Goal: Task Accomplishment & Management: Manage account settings

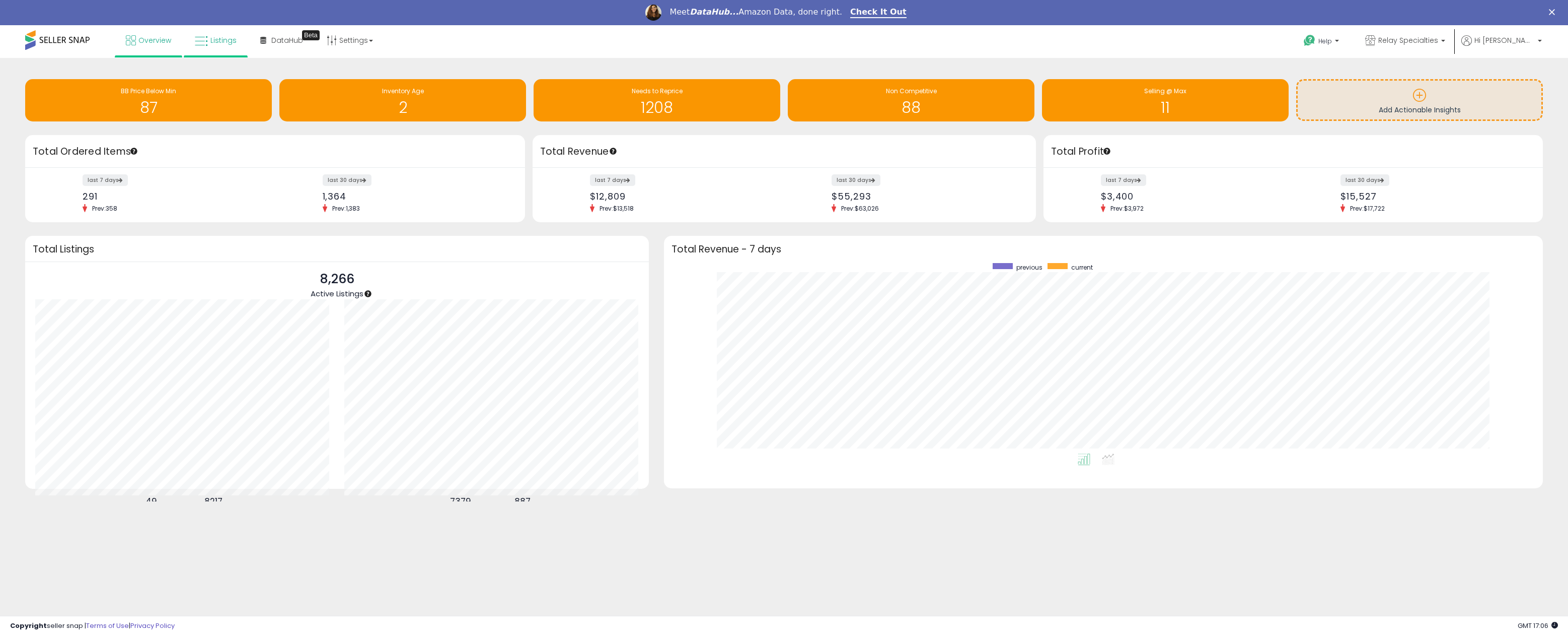
click at [223, 44] on span "Listings" at bounding box center [223, 40] width 26 height 10
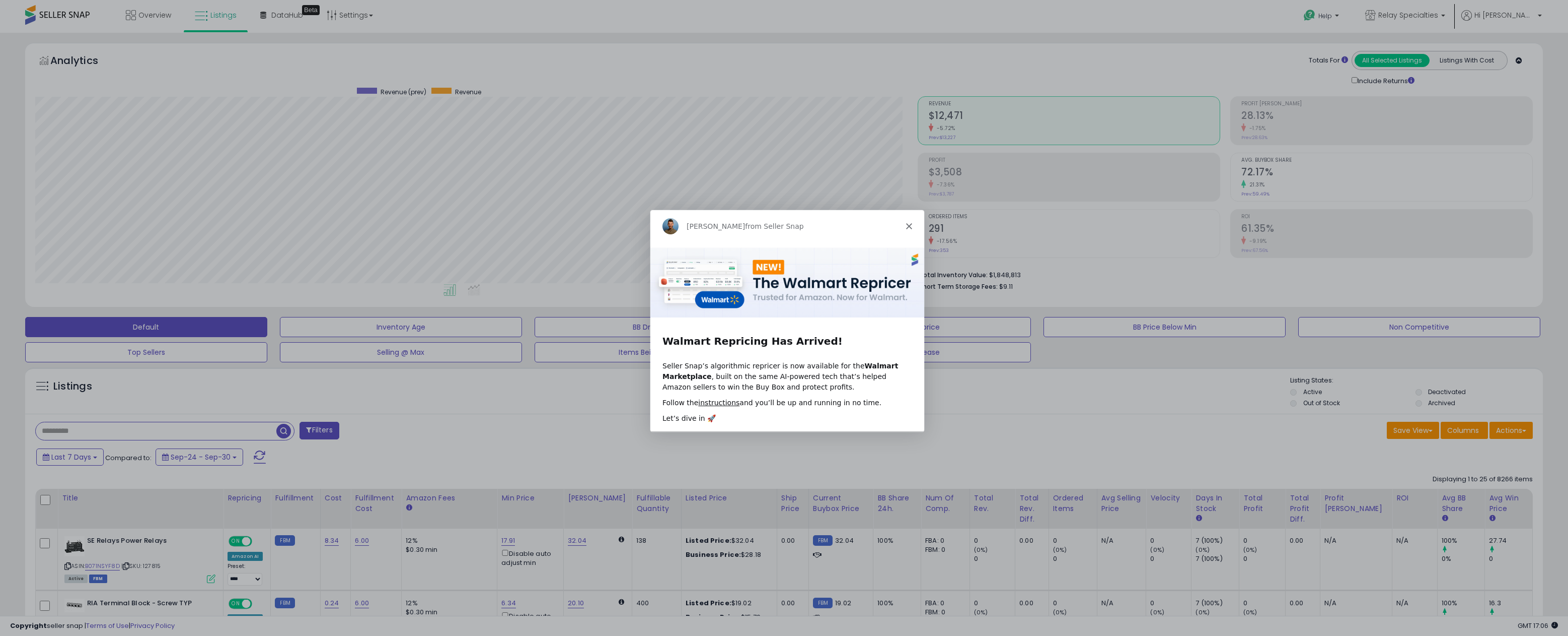
scroll to position [207, 882]
click at [908, 223] on icon "Close" at bounding box center [908, 225] width 6 height 6
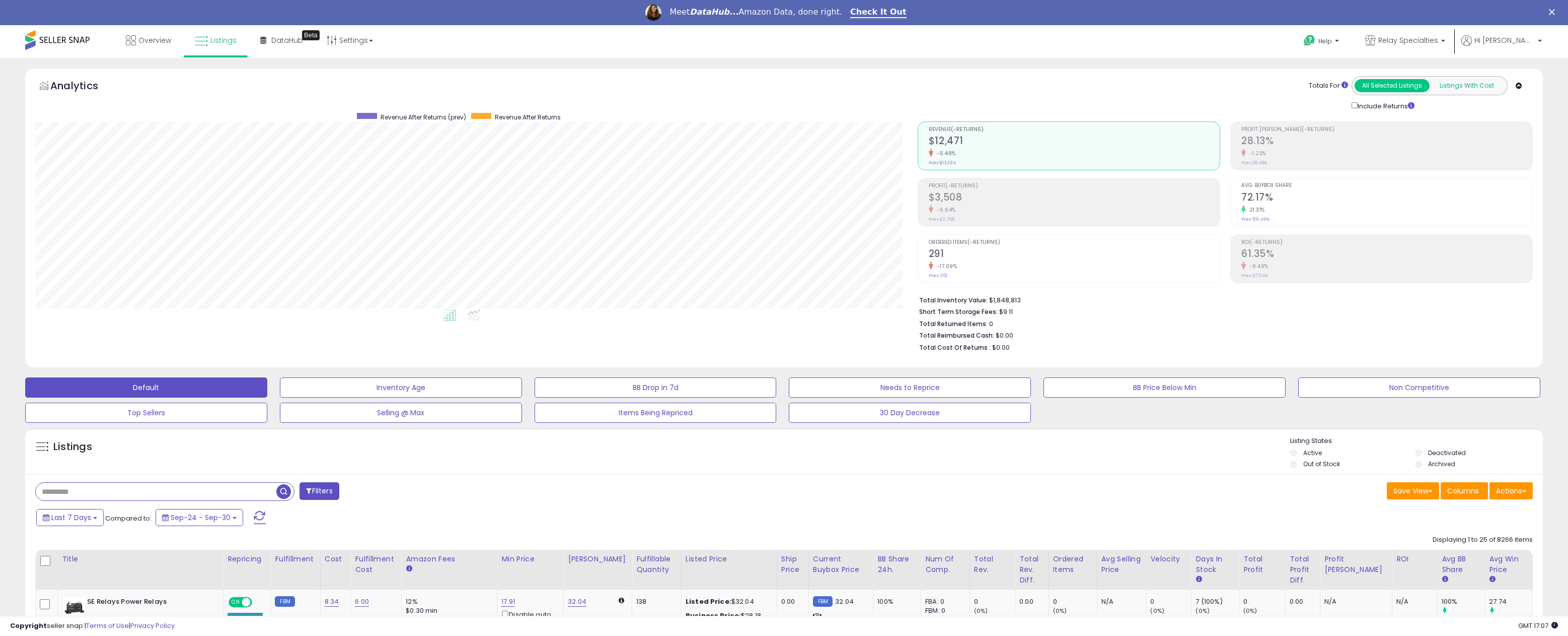
click at [1466, 85] on button "Listings With Cost" at bounding box center [1466, 85] width 75 height 13
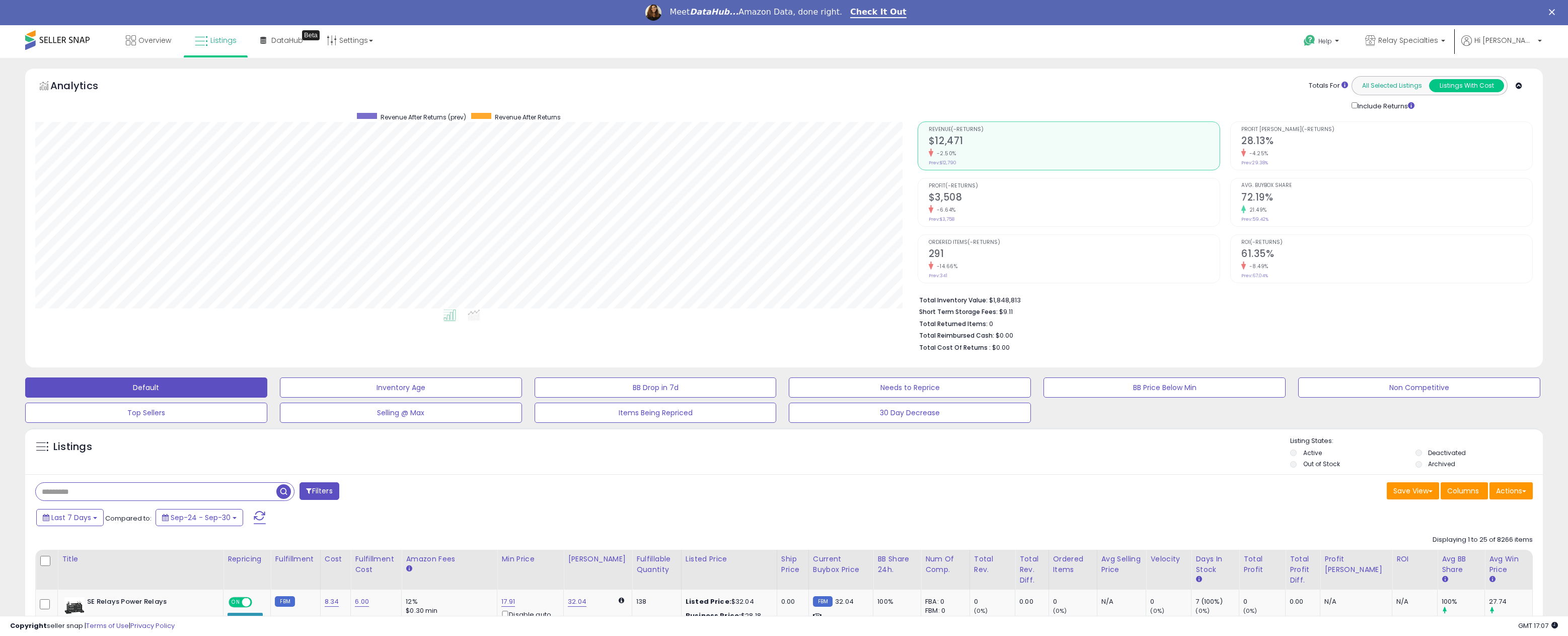
click at [1388, 82] on button "All Selected Listings" at bounding box center [1392, 85] width 75 height 13
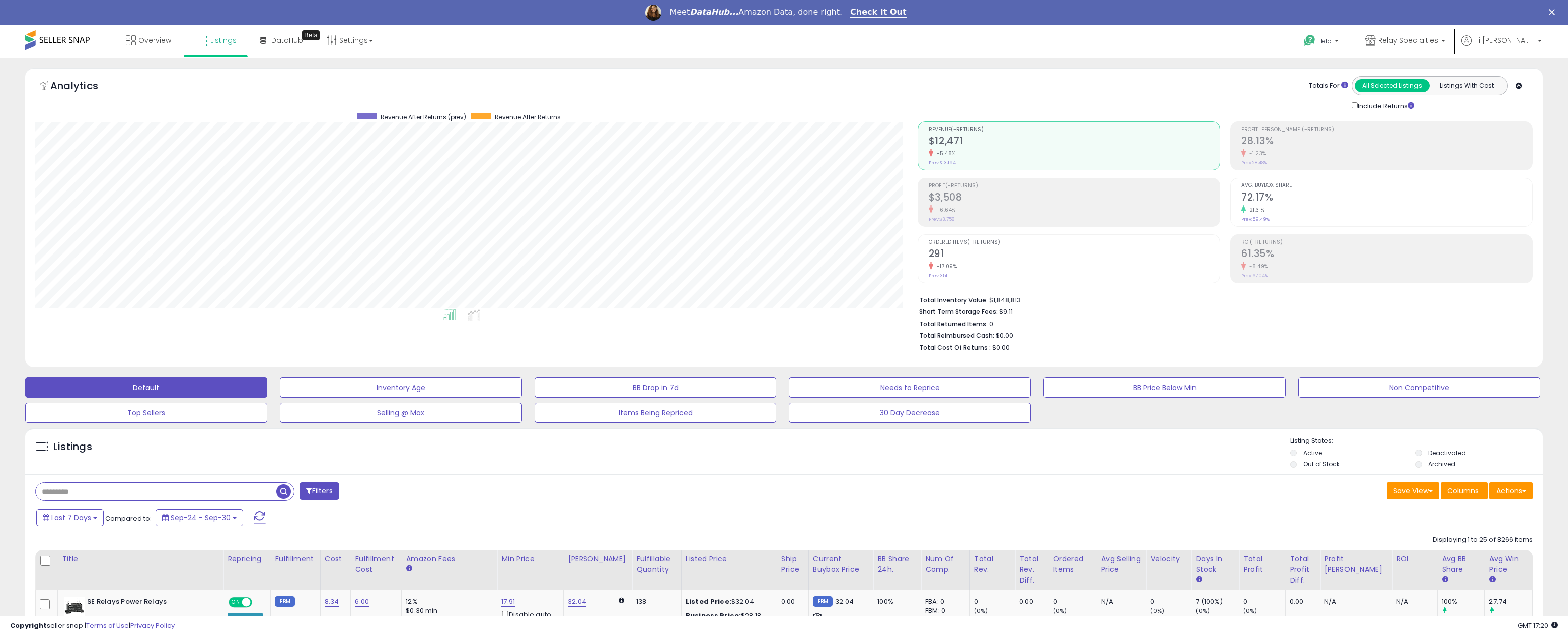
scroll to position [1, 0]
click at [855, 12] on link "Check It Out" at bounding box center [878, 12] width 57 height 11
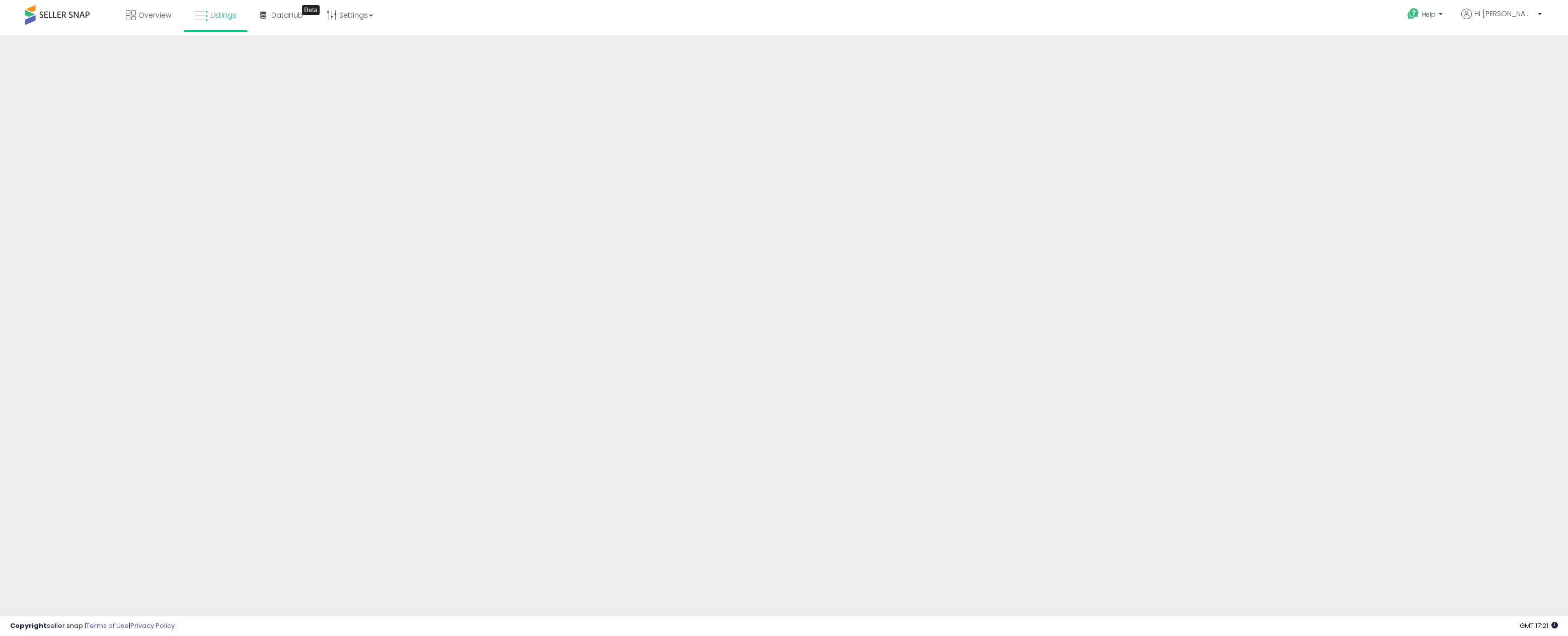
click at [216, 14] on span "Listings" at bounding box center [223, 14] width 26 height 10
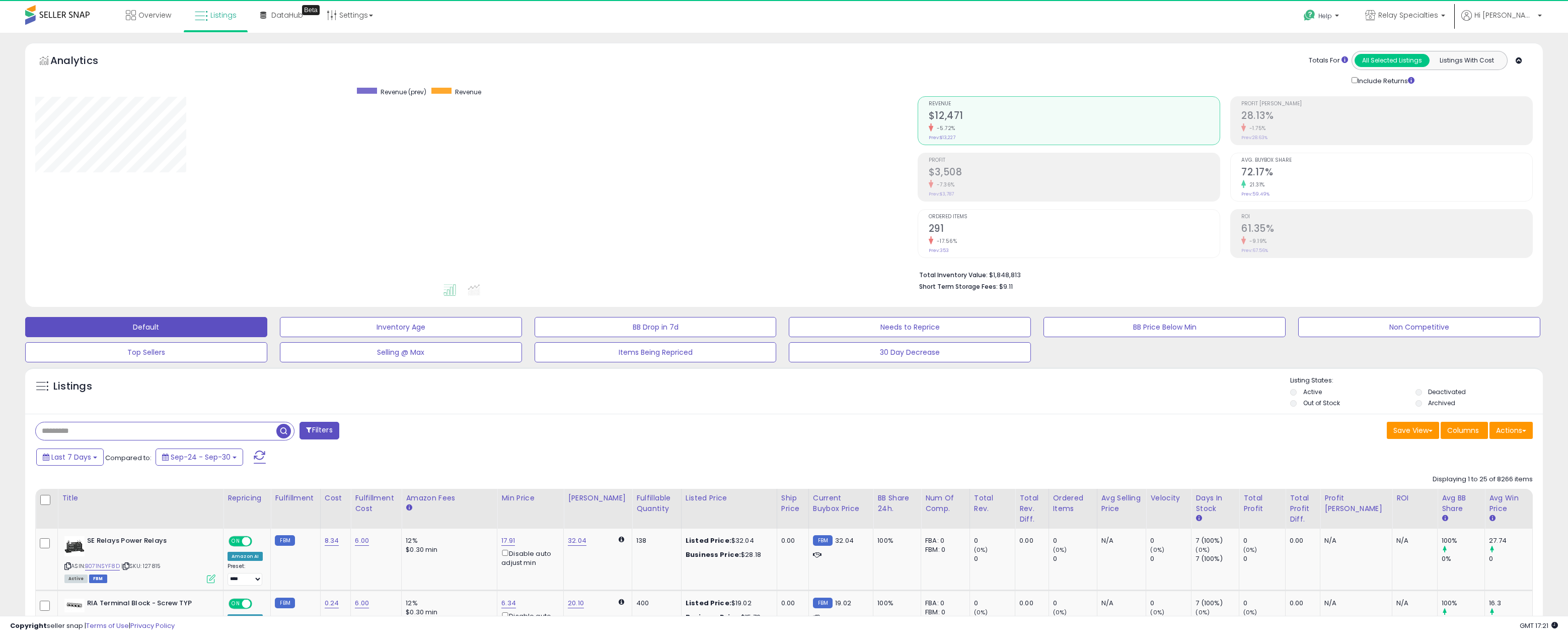
scroll to position [207, 882]
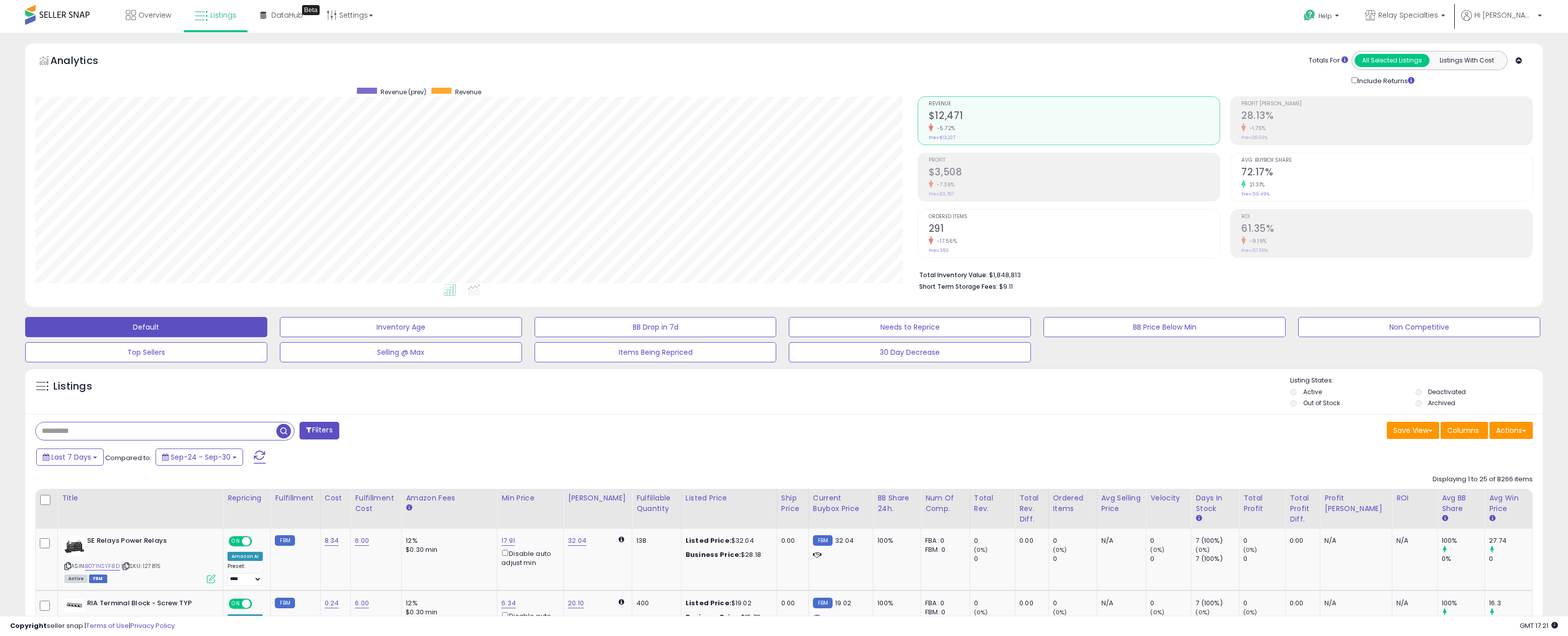
click at [1519, 61] on icon at bounding box center [1519, 61] width 7 height 7
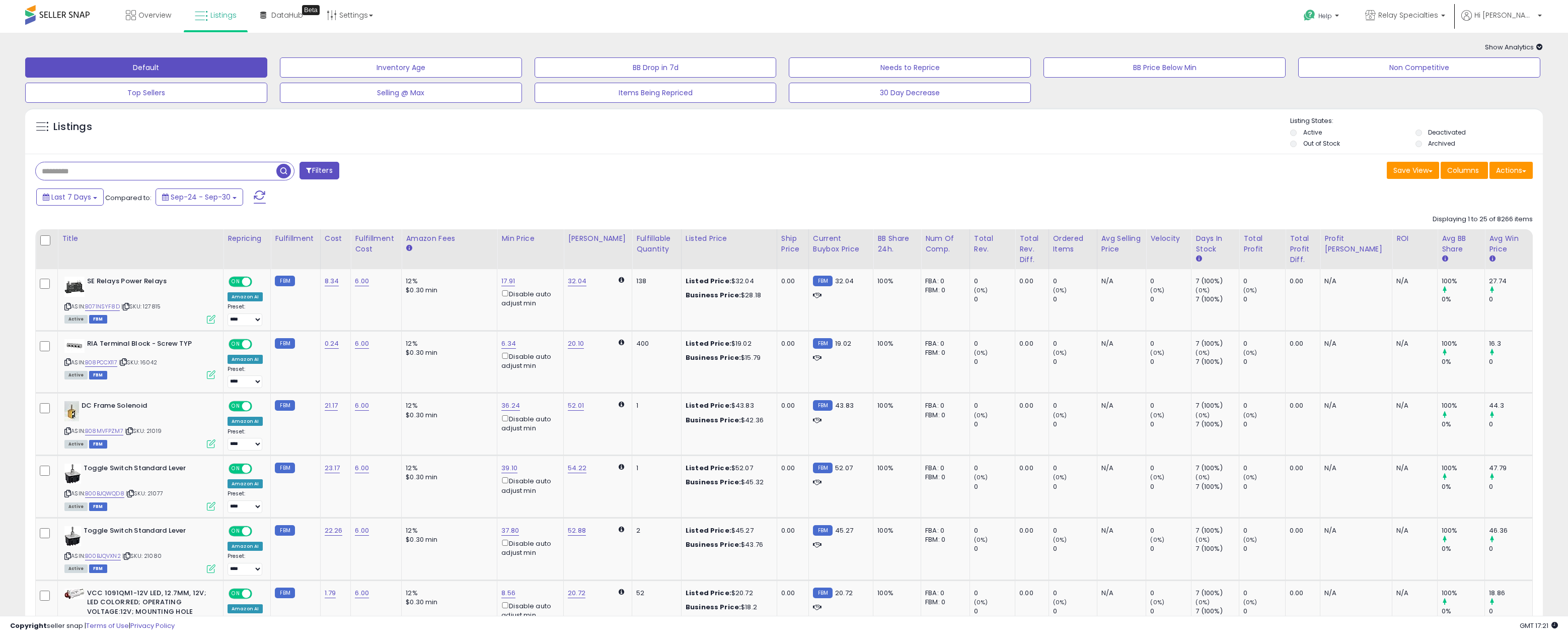
click at [1540, 46] on icon at bounding box center [1539, 47] width 7 height 7
